Goal: Information Seeking & Learning: Learn about a topic

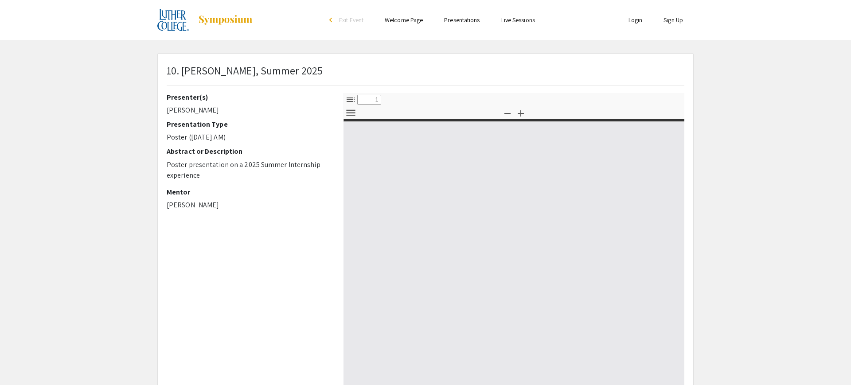
type input "0"
select select "custom"
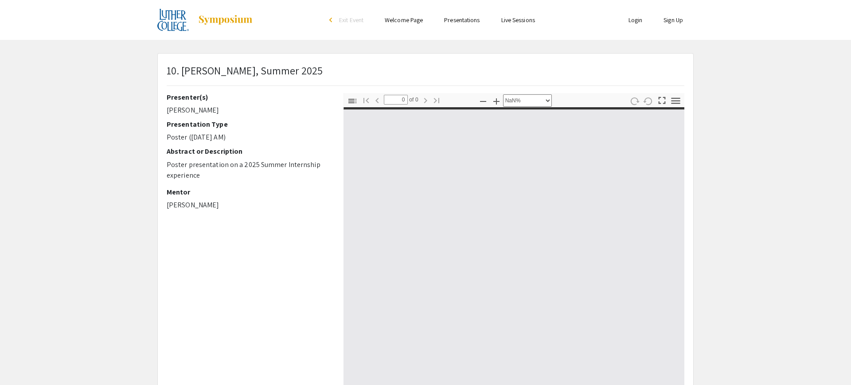
type input "1"
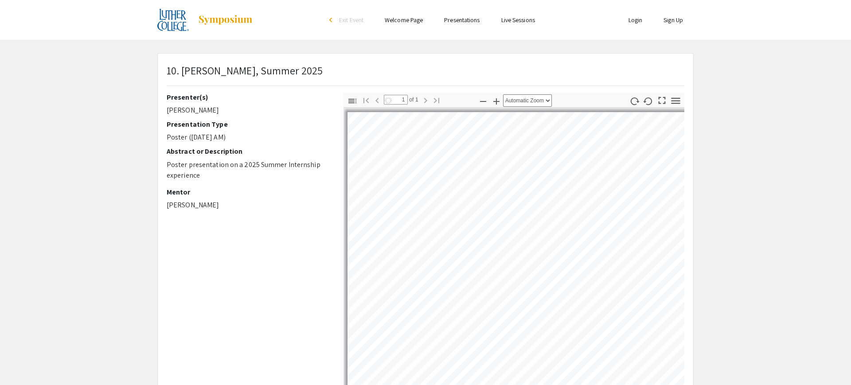
select select "auto"
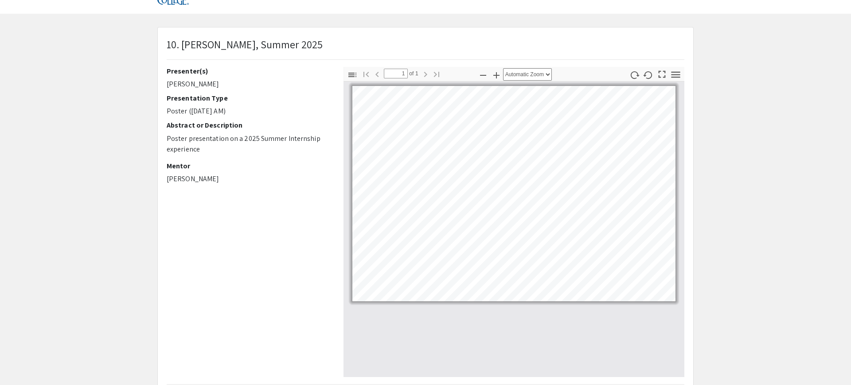
scroll to position [29, 0]
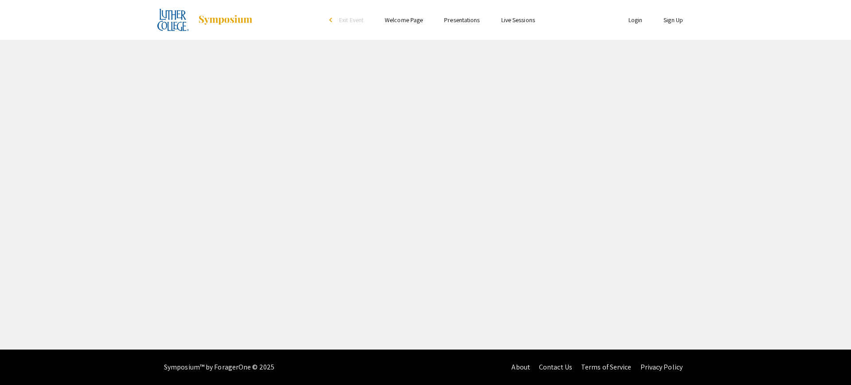
select select "custom"
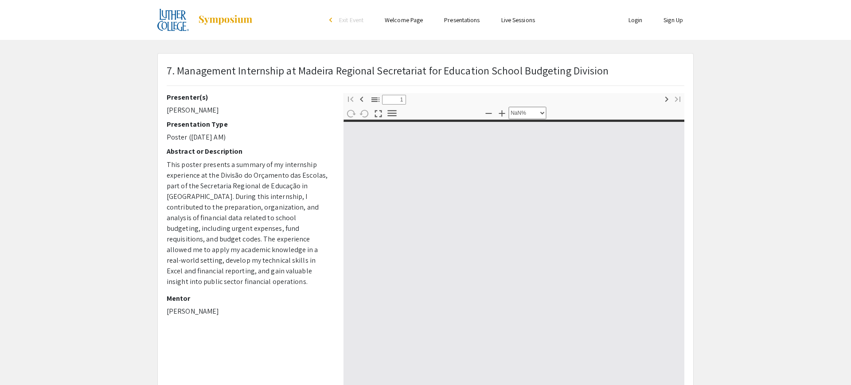
type input "0"
select select "custom"
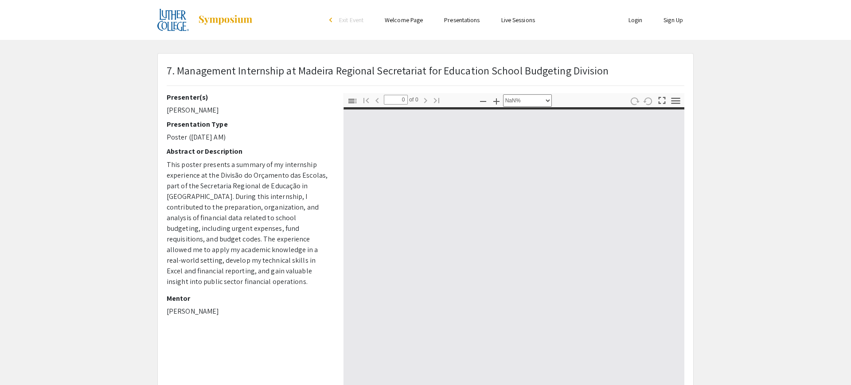
type input "1"
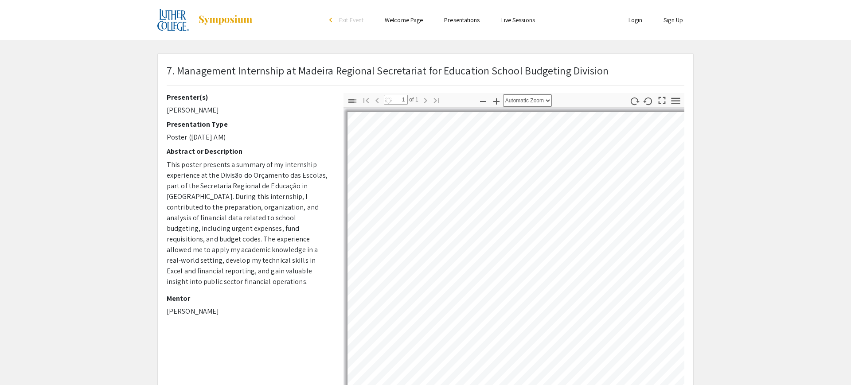
select select "auto"
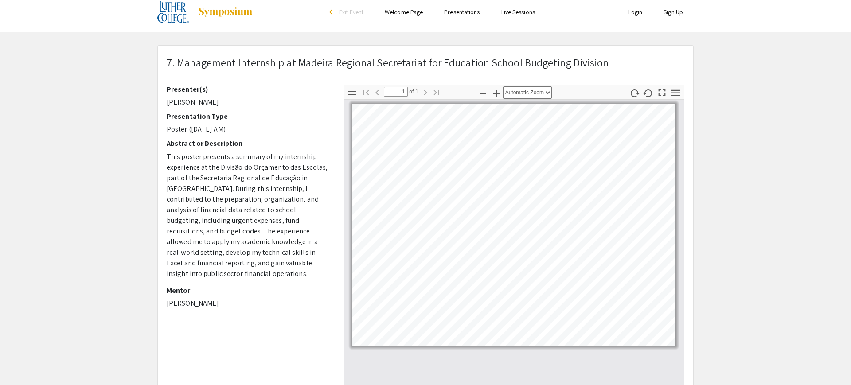
scroll to position [2, 0]
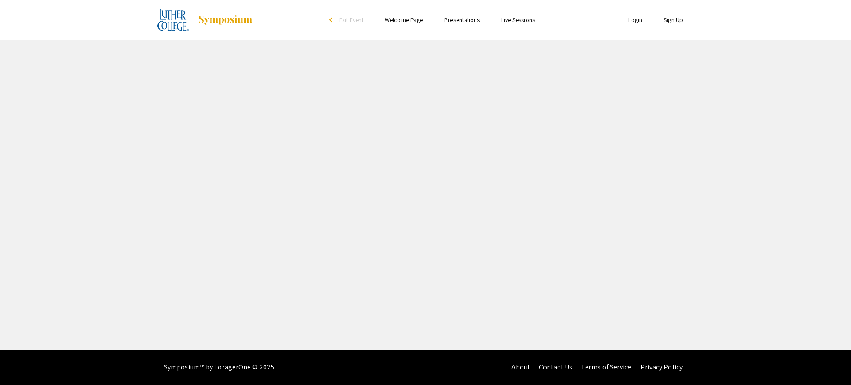
select select "custom"
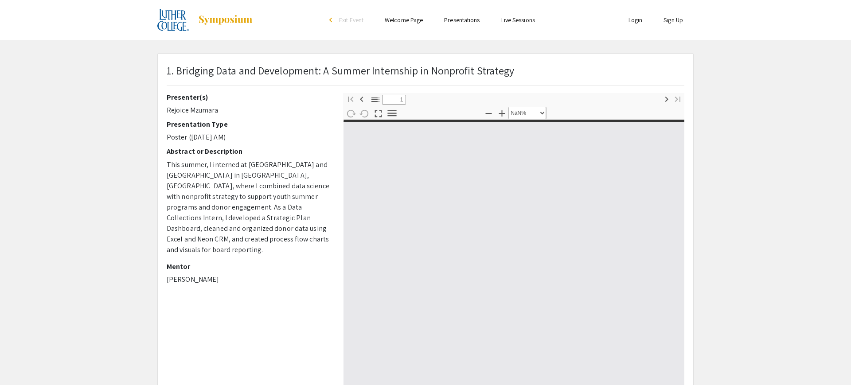
type input "0"
select select "custom"
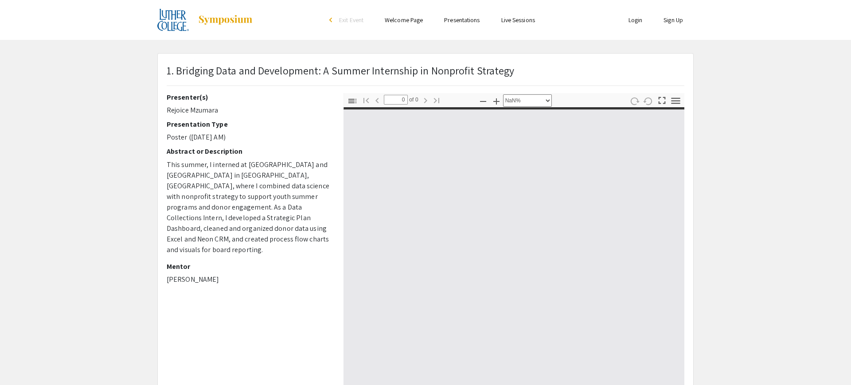
type input "1"
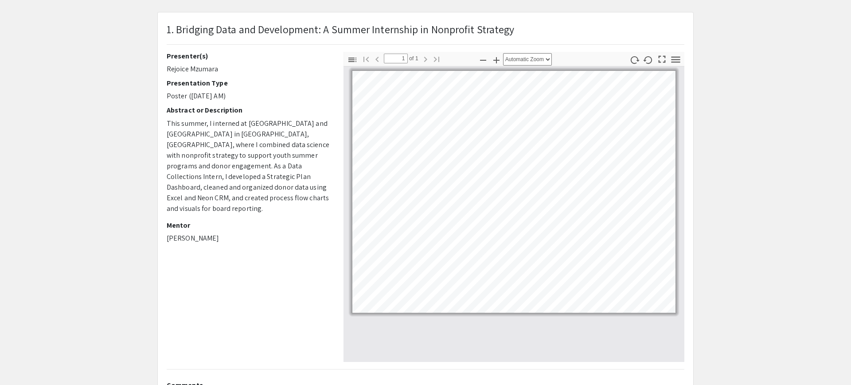
scroll to position [42, 0]
click at [495, 62] on icon "button" at bounding box center [496, 59] width 11 height 11
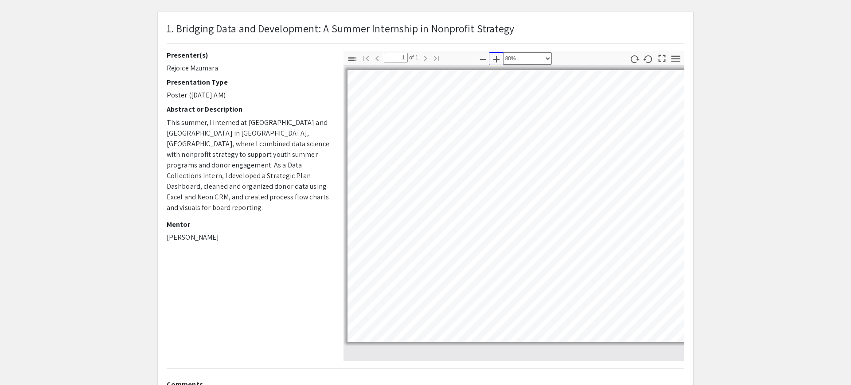
click at [496, 58] on icon "button" at bounding box center [496, 59] width 6 height 6
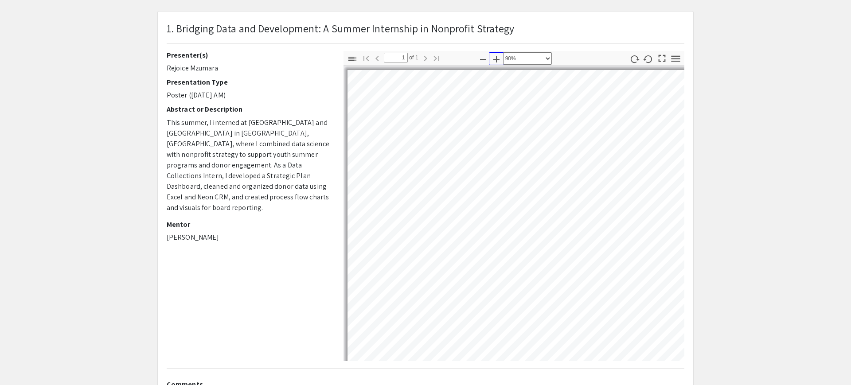
click at [496, 58] on icon "button" at bounding box center [496, 59] width 6 height 6
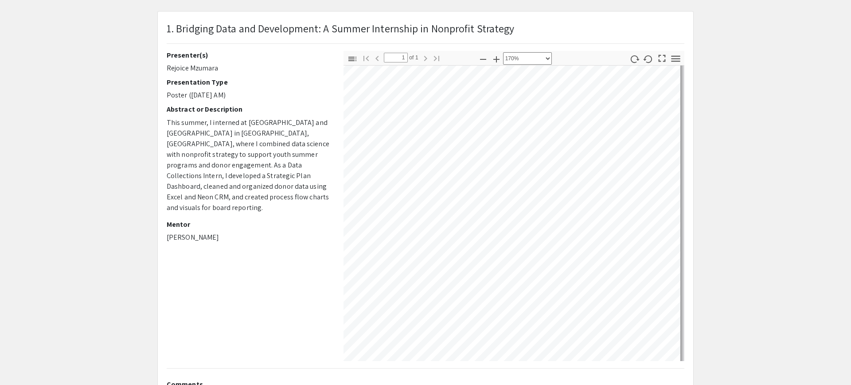
scroll to position [271, 438]
click at [482, 58] on icon "button" at bounding box center [483, 59] width 11 height 11
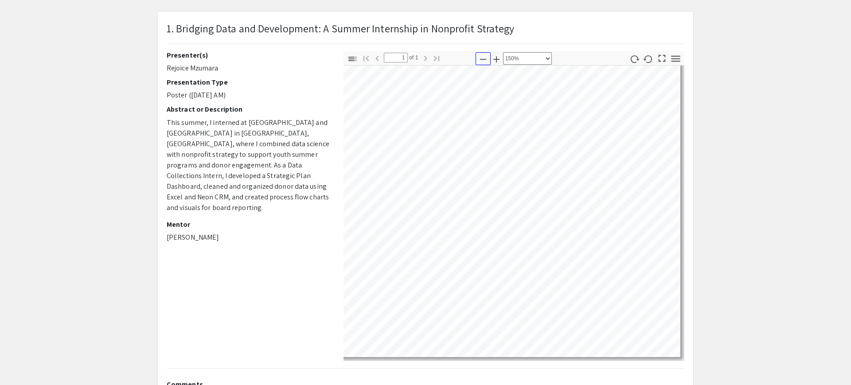
click at [482, 58] on icon "button" at bounding box center [483, 59] width 11 height 11
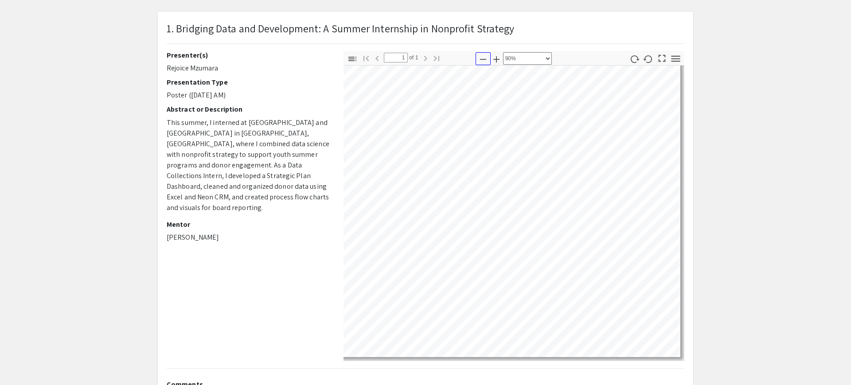
click at [482, 58] on icon "button" at bounding box center [483, 59] width 11 height 11
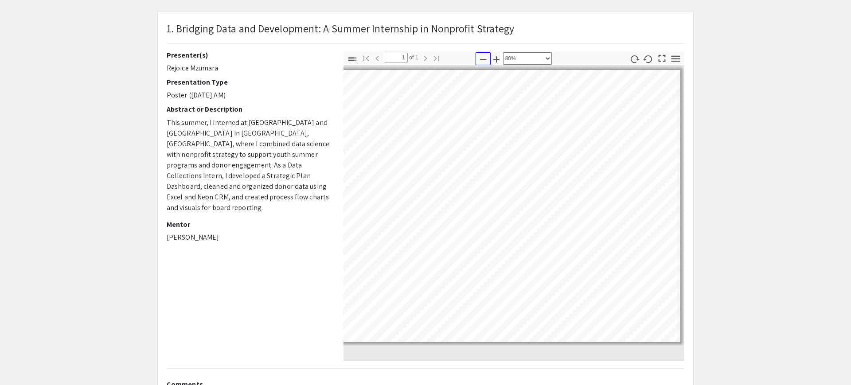
click at [482, 58] on icon "button" at bounding box center [483, 59] width 11 height 11
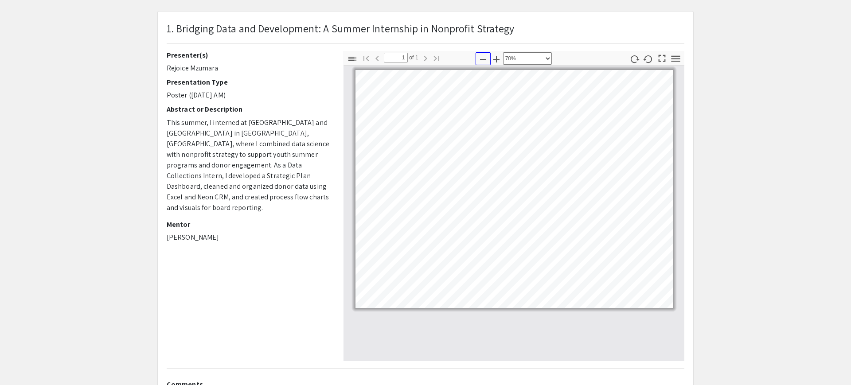
click at [482, 58] on icon "button" at bounding box center [483, 59] width 11 height 11
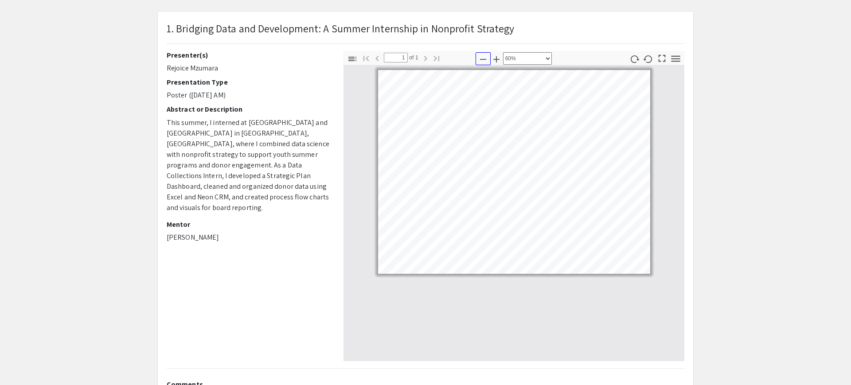
click at [482, 58] on icon "button" at bounding box center [483, 59] width 11 height 11
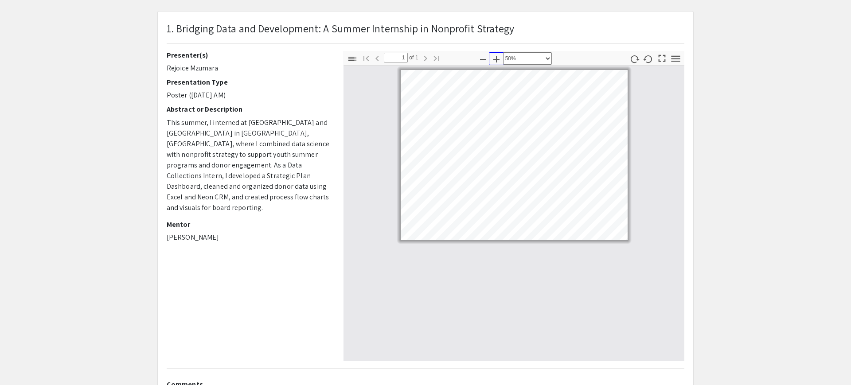
click at [495, 58] on icon "button" at bounding box center [496, 59] width 11 height 11
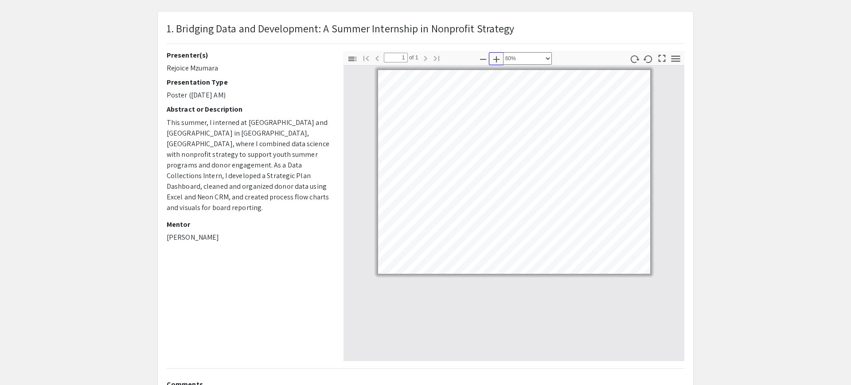
click at [495, 58] on icon "button" at bounding box center [496, 59] width 11 height 11
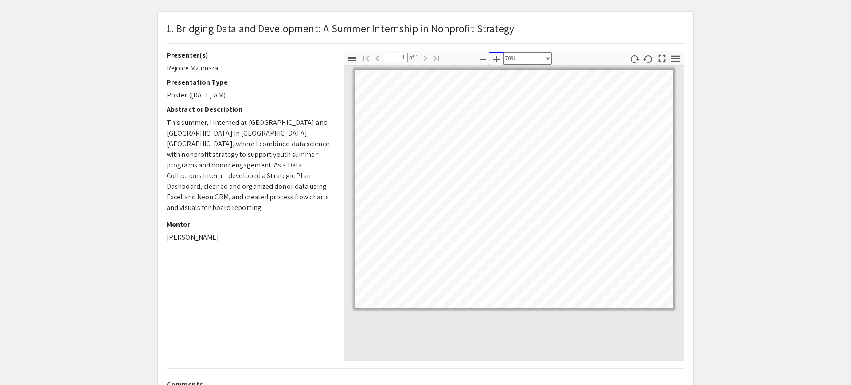
click at [495, 58] on icon "button" at bounding box center [496, 59] width 11 height 11
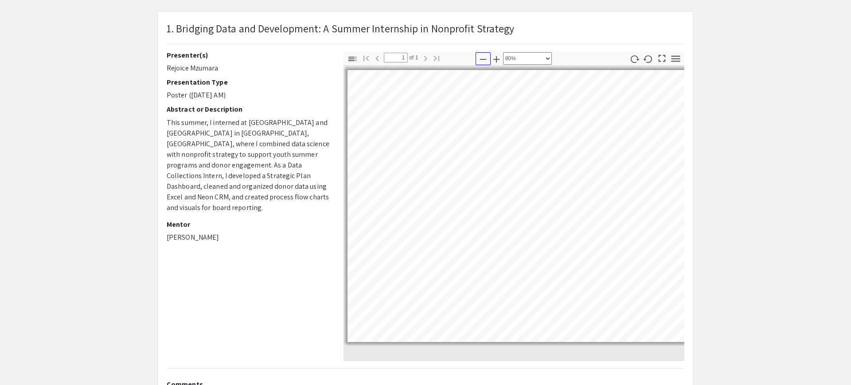
click at [486, 58] on icon "button" at bounding box center [483, 59] width 11 height 11
select select "custom"
